Goal: Go to known website: Go to known website

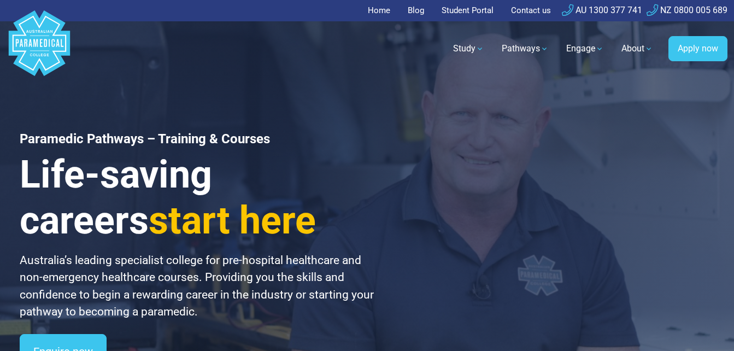
click at [484, 13] on link "Student Portal" at bounding box center [467, 10] width 65 height 21
click at [452, 15] on link "Student Portal" at bounding box center [467, 10] width 65 height 21
click at [472, 10] on link "Student Portal" at bounding box center [467, 10] width 65 height 21
